Goal: Task Accomplishment & Management: Complete application form

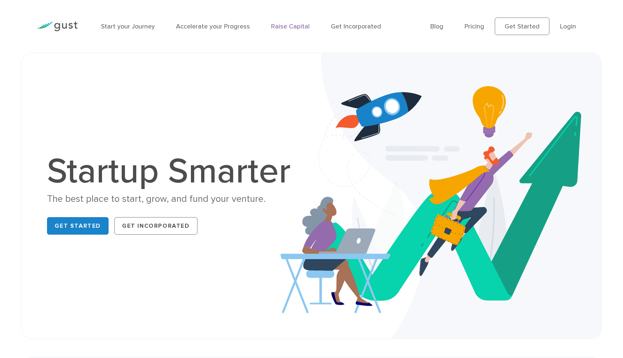
click at [278, 27] on link "Raise Capital" at bounding box center [290, 27] width 39 height 8
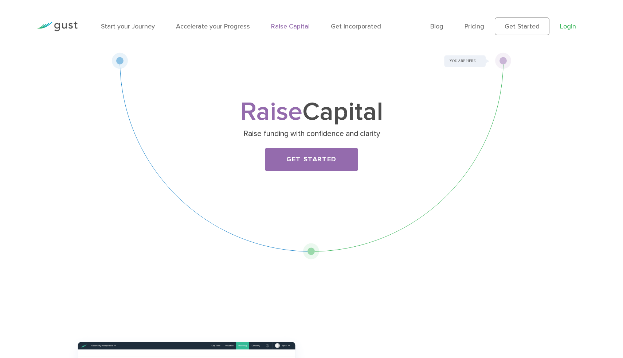
click at [567, 26] on link "Login" at bounding box center [568, 27] width 16 height 8
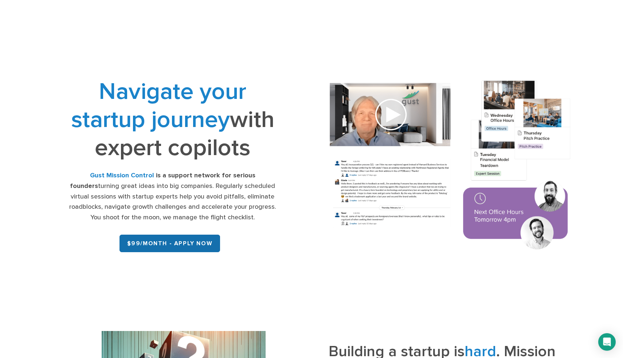
click at [178, 243] on link "$99/month - APPLY NOW" at bounding box center [170, 242] width 101 height 17
